Goal: Register for event/course

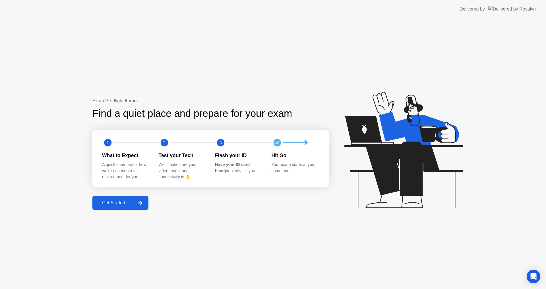
click at [117, 201] on div "Get Started" at bounding box center [113, 202] width 39 height 5
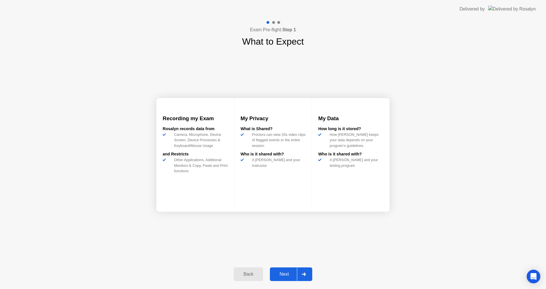
click at [284, 272] on div "Next" at bounding box center [283, 274] width 25 height 5
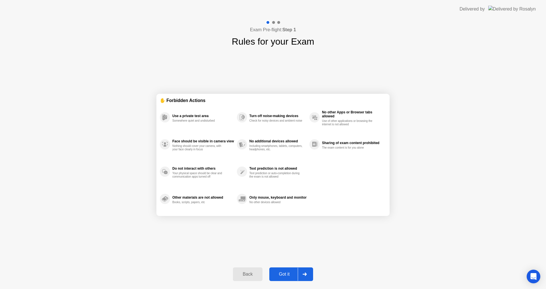
click at [284, 273] on div "Got it" at bounding box center [284, 274] width 27 height 5
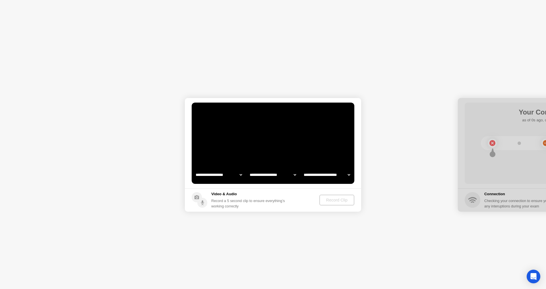
select select "**********"
select select "*******"
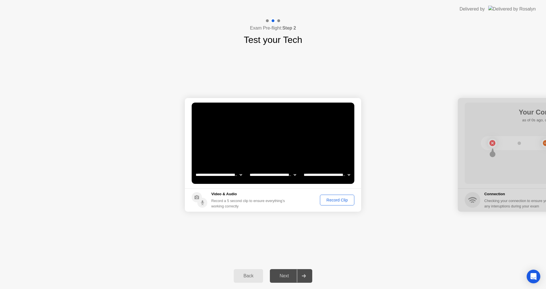
click at [339, 200] on div "Record Clip" at bounding box center [337, 200] width 30 height 5
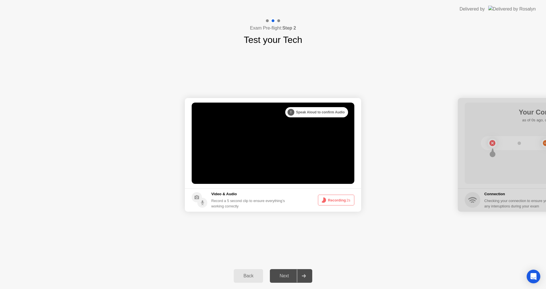
click at [333, 199] on button "Recording 2s" at bounding box center [336, 200] width 36 height 11
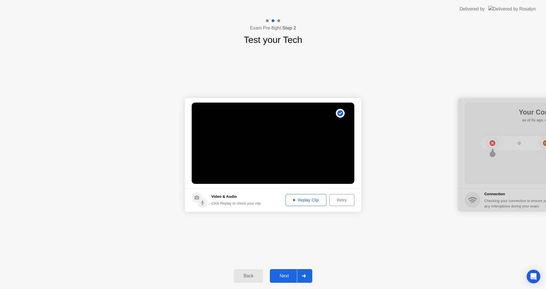
click at [308, 199] on div "Replay Clip" at bounding box center [305, 200] width 37 height 5
click at [286, 275] on div "Next" at bounding box center [283, 275] width 25 height 5
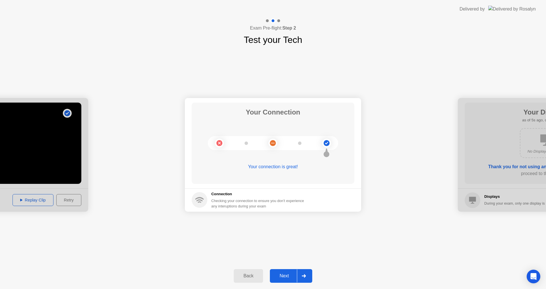
click at [309, 274] on div at bounding box center [304, 275] width 14 height 13
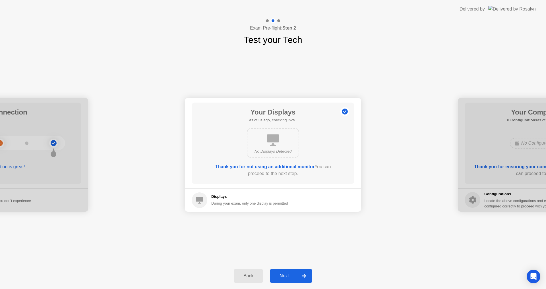
click at [303, 274] on div at bounding box center [304, 275] width 14 height 13
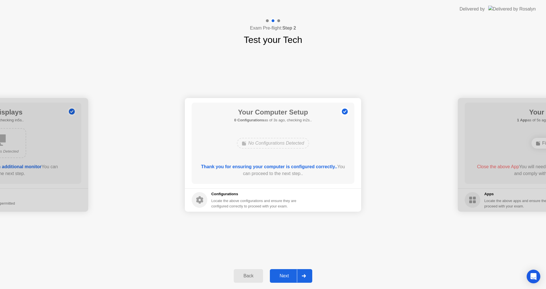
click at [298, 274] on div at bounding box center [304, 275] width 14 height 13
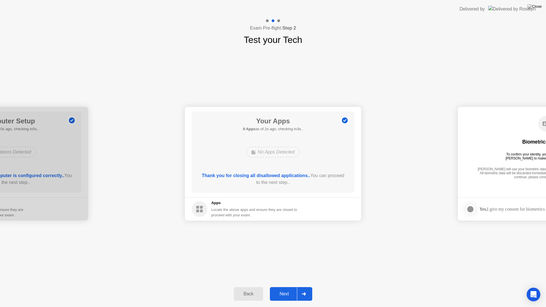
click at [285, 289] on div "Next" at bounding box center [283, 293] width 25 height 5
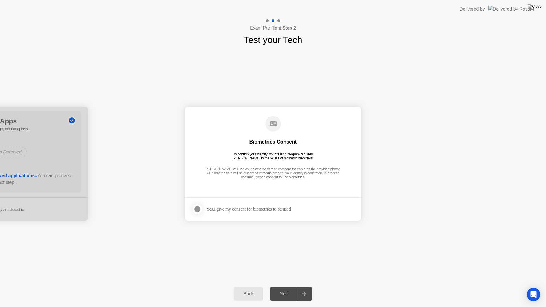
click at [200, 208] on div at bounding box center [197, 209] width 7 height 7
click at [287, 289] on div "Next" at bounding box center [283, 293] width 25 height 5
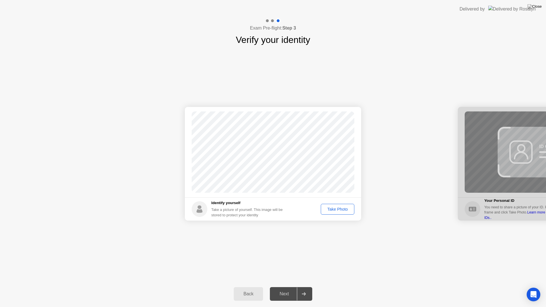
click at [336, 210] on div "Take Photo" at bounding box center [338, 209] width 30 height 5
click at [287, 289] on div "Next" at bounding box center [283, 293] width 25 height 5
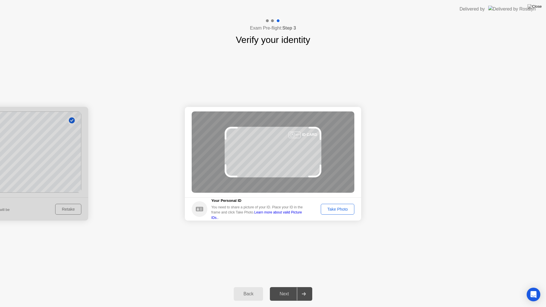
click at [339, 211] on div "Take Photo" at bounding box center [338, 209] width 30 height 5
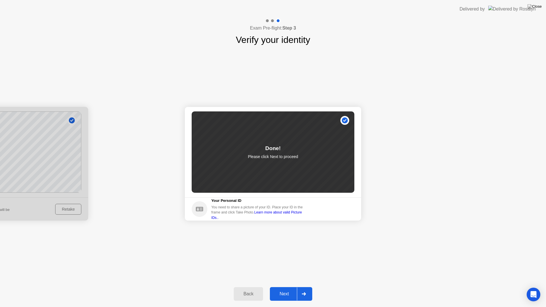
click at [292, 289] on div "Next" at bounding box center [283, 293] width 25 height 5
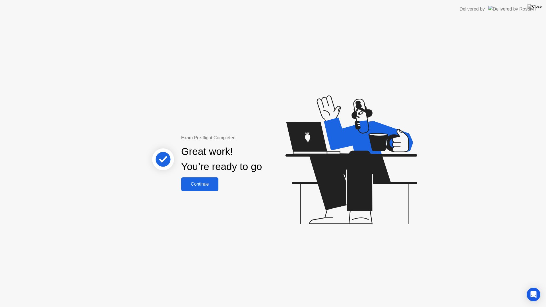
click at [202, 180] on button "Continue" at bounding box center [199, 184] width 37 height 14
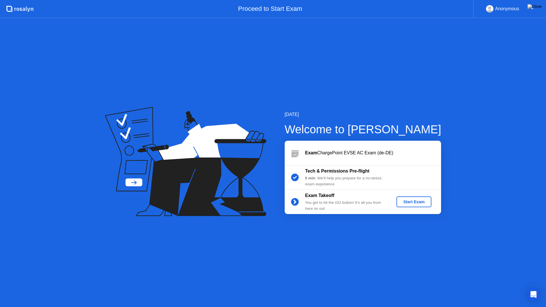
click at [412, 204] on div "Start Exam" at bounding box center [413, 201] width 30 height 5
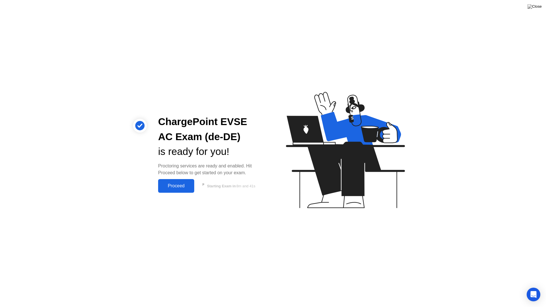
click at [178, 188] on div "Proceed" at bounding box center [176, 185] width 33 height 5
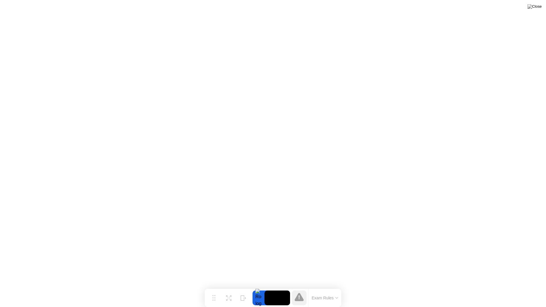
click at [334, 289] on button "Exam Rules" at bounding box center [325, 297] width 30 height 5
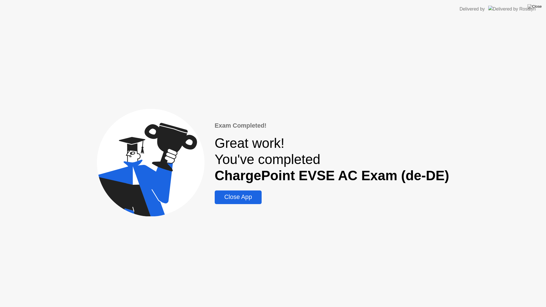
click at [246, 198] on div "Close App" at bounding box center [237, 197] width 43 height 7
